Goal: Information Seeking & Learning: Learn about a topic

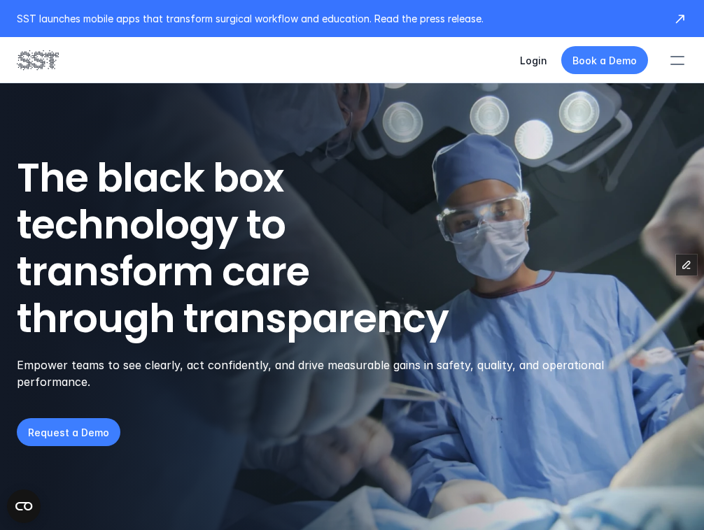
click at [690, 64] on div at bounding box center [677, 60] width 31 height 31
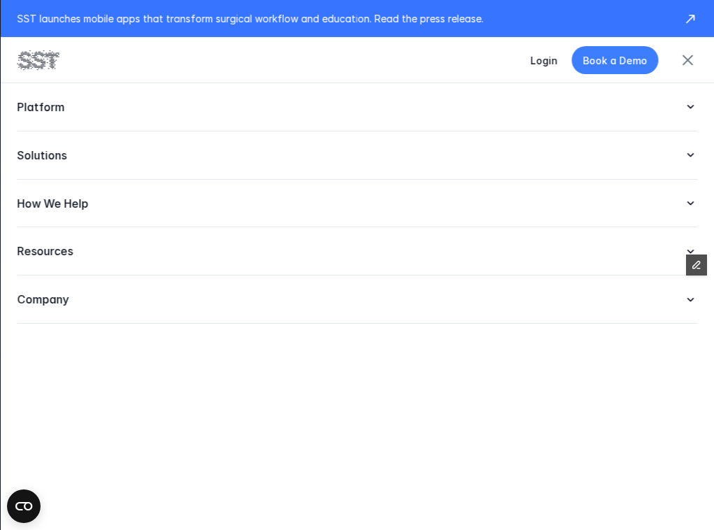
click at [153, 316] on div "Company" at bounding box center [357, 300] width 681 height 48
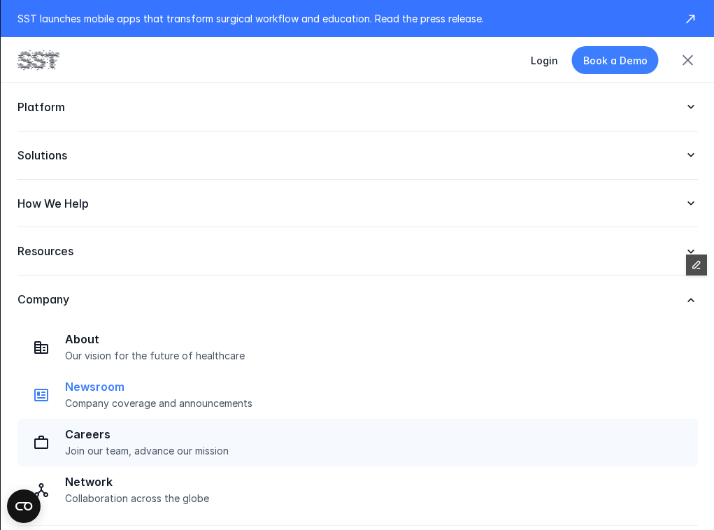
click at [143, 406] on p "Company coverage and announcements" at bounding box center [376, 403] width 625 height 13
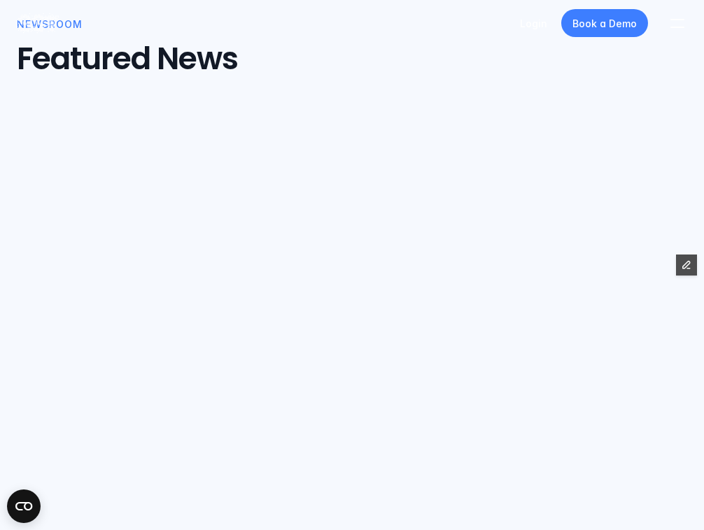
scroll to position [461, 0]
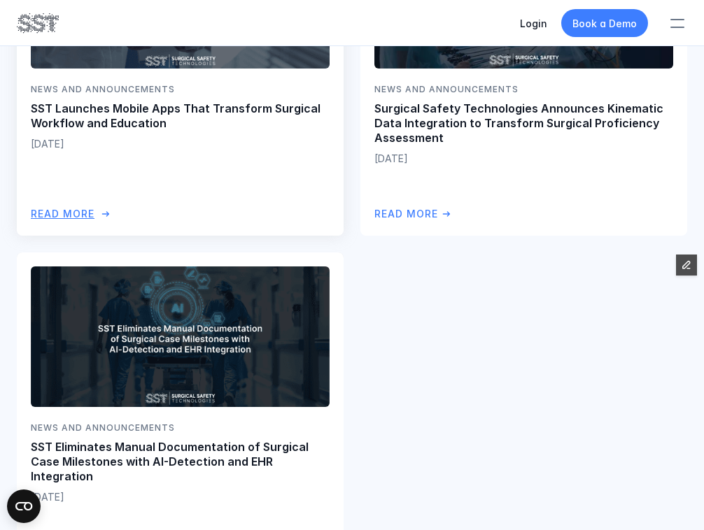
click at [190, 120] on p "SST Launches Mobile Apps That Transform Surgical Workflow and Education" at bounding box center [180, 116] width 299 height 29
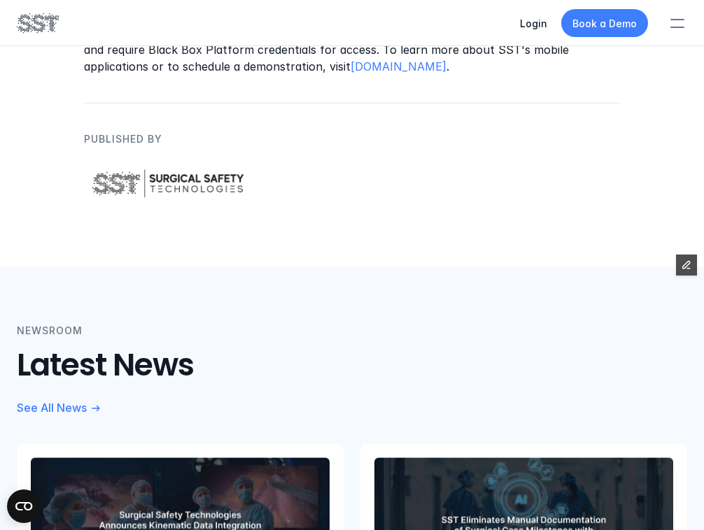
scroll to position [1545, 0]
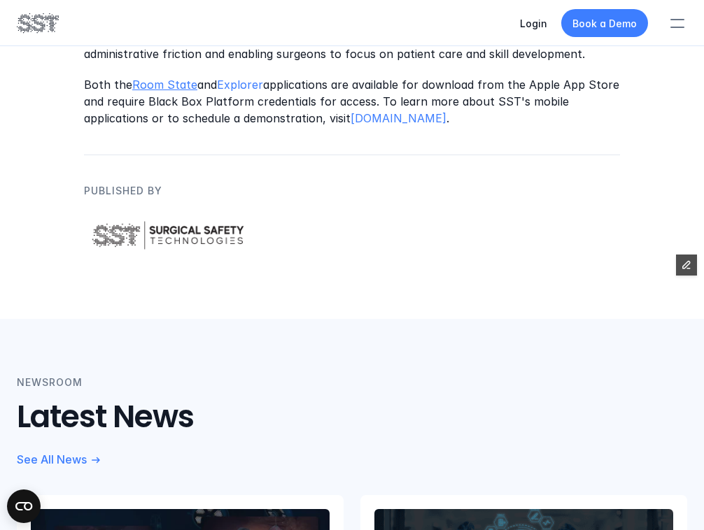
click at [178, 78] on link "Room State" at bounding box center [164, 85] width 65 height 14
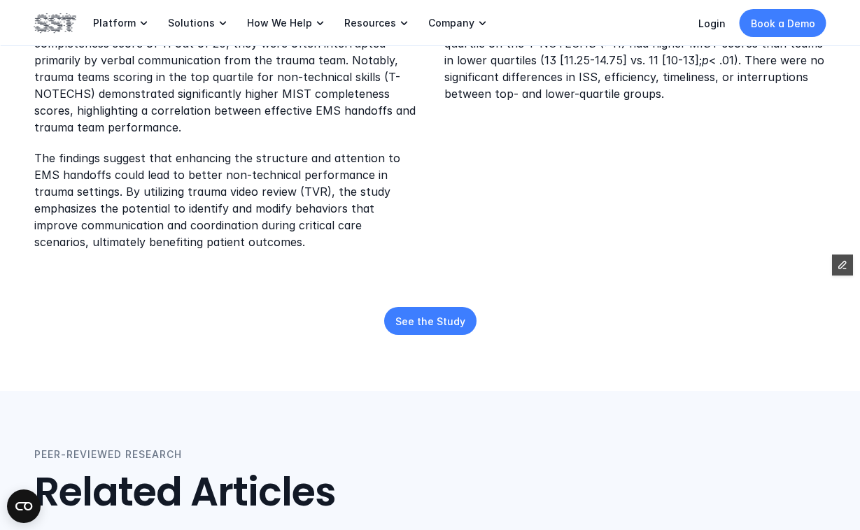
scroll to position [461, 0]
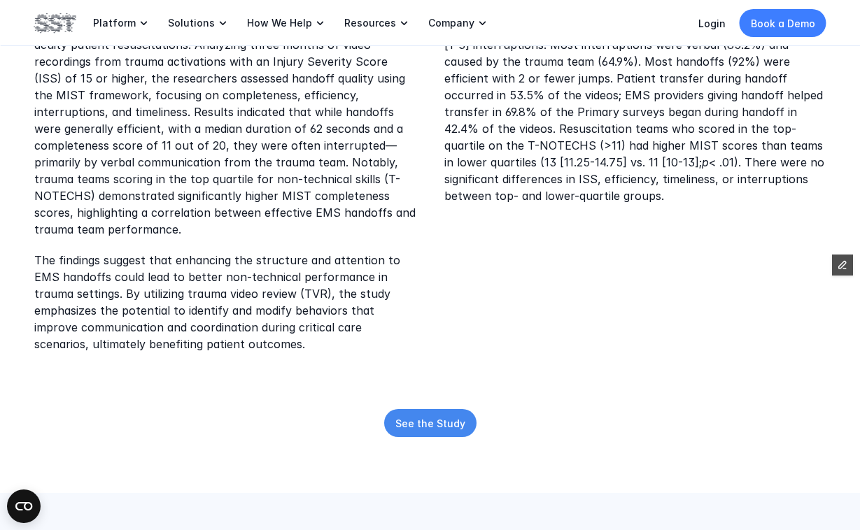
click at [435, 416] on p "See the Study" at bounding box center [430, 423] width 70 height 15
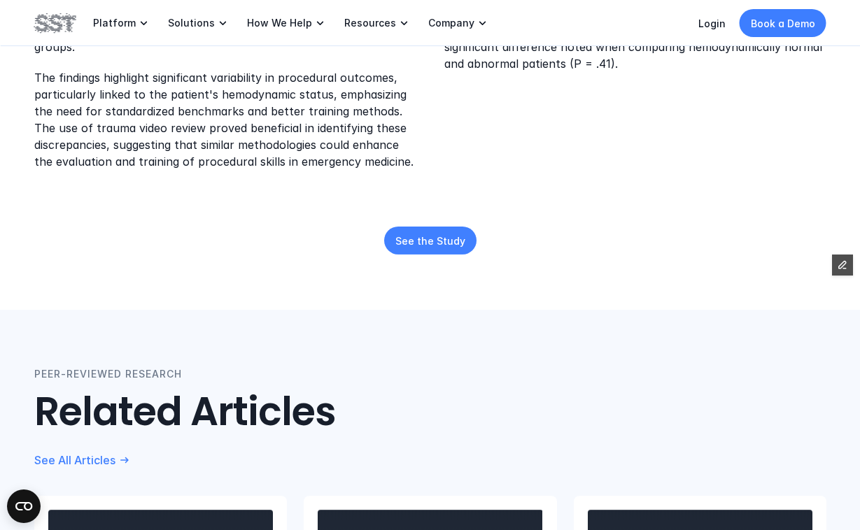
scroll to position [411, 0]
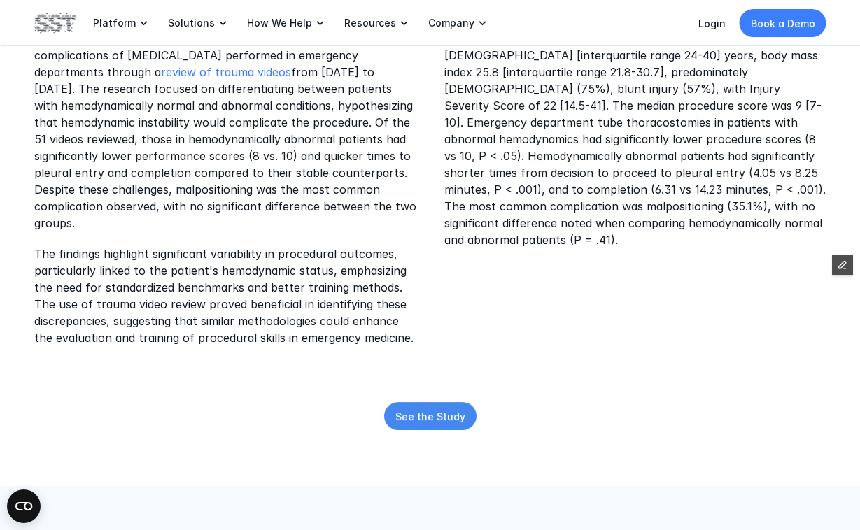
click at [432, 420] on p "See the Study" at bounding box center [430, 416] width 70 height 15
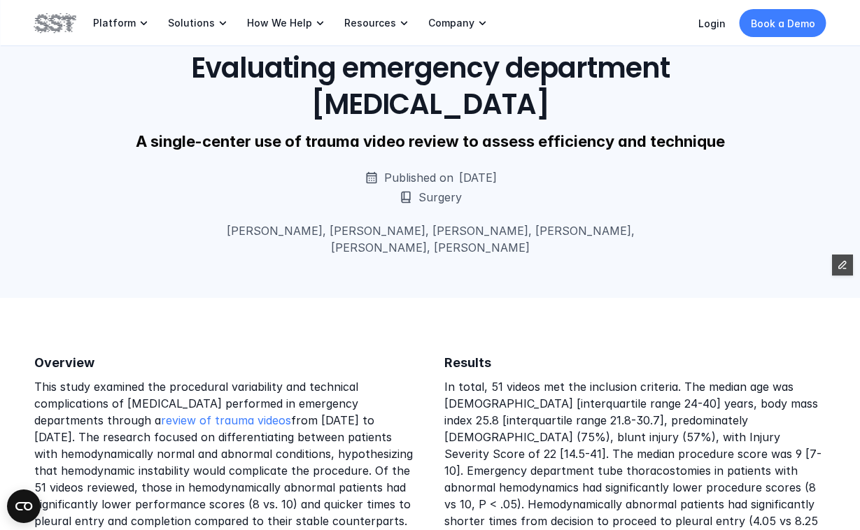
scroll to position [59, 0]
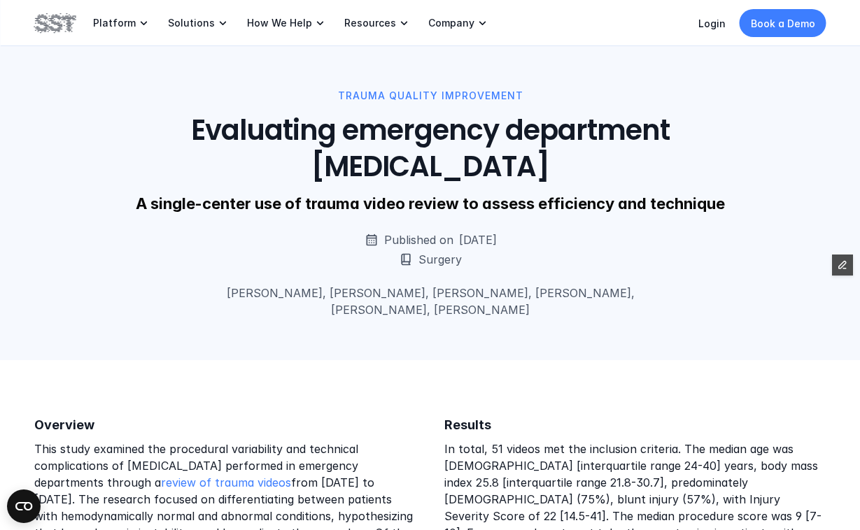
scroll to position [3, 0]
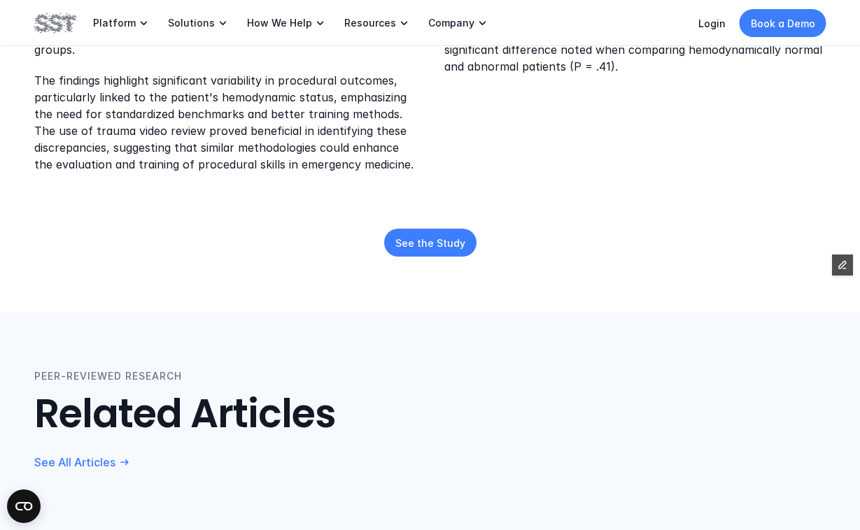
scroll to position [773, 0]
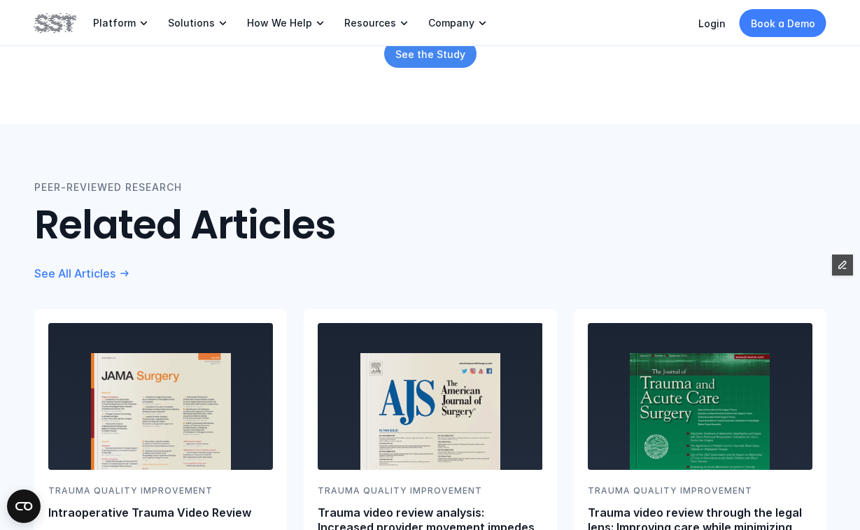
click at [417, 48] on p "See the Study" at bounding box center [430, 54] width 70 height 15
